Goal: Check status: Check status

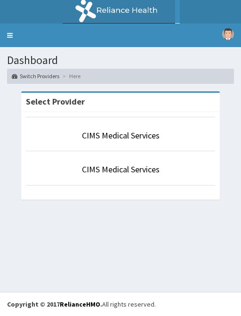
click at [76, 135] on p "CIMS Medical Services" at bounding box center [120, 136] width 189 height 12
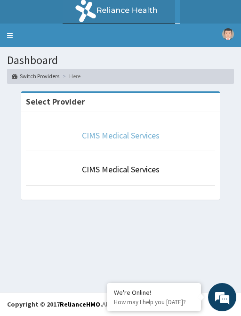
click at [100, 139] on link "CIMS Medical Services" at bounding box center [121, 135] width 78 height 11
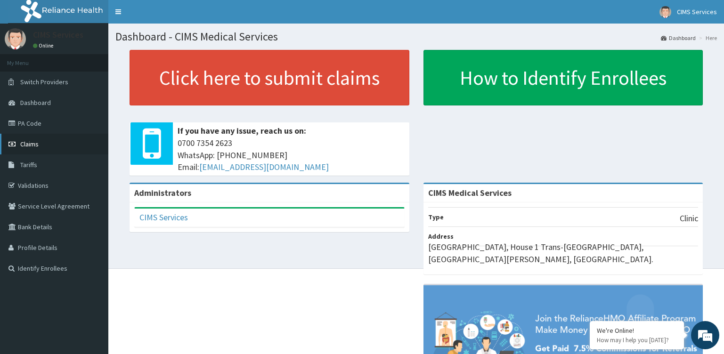
click at [37, 154] on link "Claims" at bounding box center [54, 144] width 108 height 21
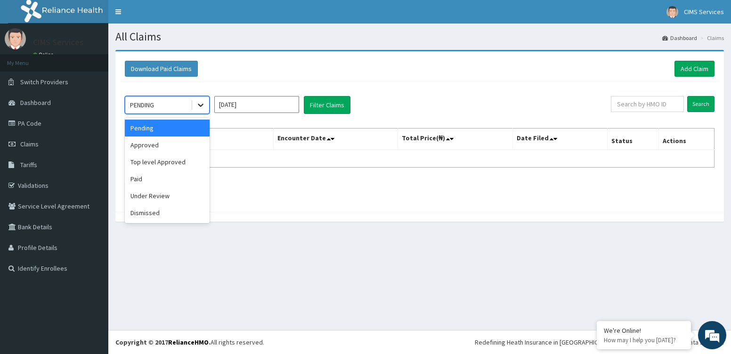
click at [201, 104] on icon at bounding box center [200, 104] width 9 height 9
click at [164, 182] on div "Paid" at bounding box center [167, 179] width 85 height 17
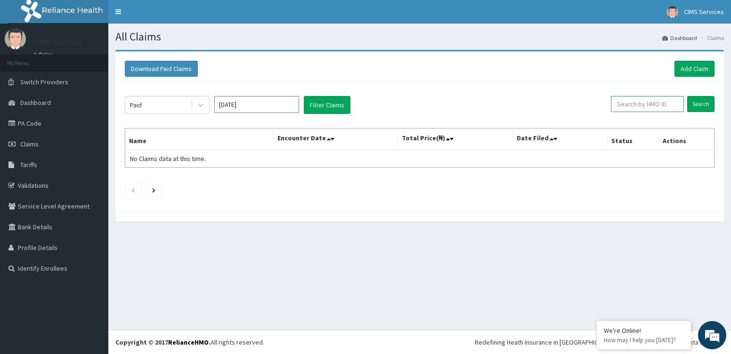
click at [676, 103] on input "text" at bounding box center [647, 104] width 73 height 16
click at [622, 106] on input "eoel10013lA" at bounding box center [632, 104] width 67 height 16
type input "EOEl10013lA"
click at [326, 101] on button "Filter Claims" at bounding box center [327, 105] width 47 height 18
